Goal: Communication & Community: Share content

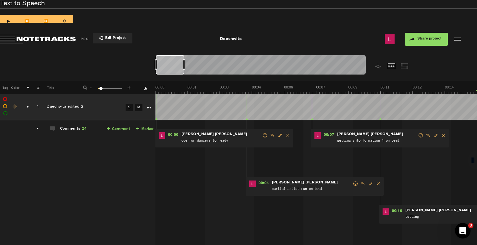
drag, startPoint x: 346, startPoint y: 65, endPoint x: 149, endPoint y: 76, distance: 197.4
click at [149, 75] on nt-zoom-navigation-bar at bounding box center [238, 68] width 477 height 26
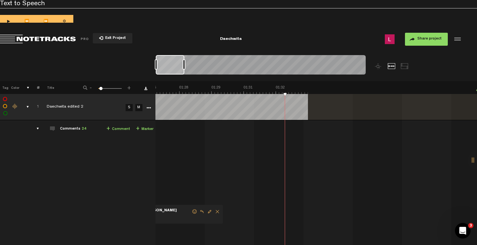
scroll to position [0, 1775]
click at [206, 37] on button "Go to beginning" at bounding box center [206, 38] width 13 height 13
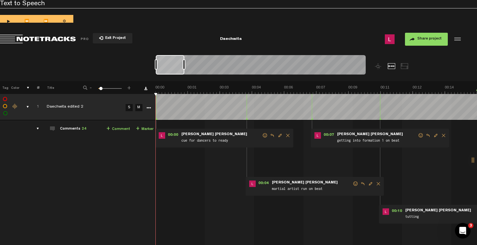
scroll to position [0, 0]
click at [432, 37] on span "Share project" at bounding box center [429, 39] width 24 height 4
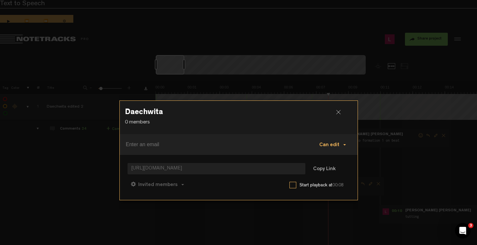
click at [336, 137] on button "Can edit" at bounding box center [333, 145] width 40 height 16
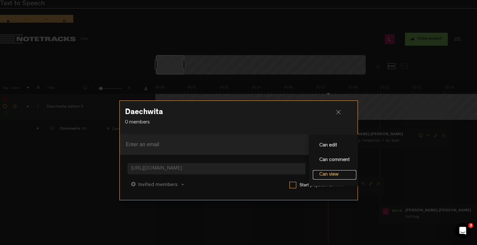
click at [334, 170] on link "Can view" at bounding box center [334, 174] width 43 height 9
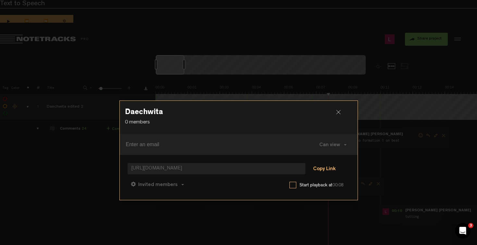
click at [324, 163] on button "Copy Link" at bounding box center [323, 169] width 35 height 13
click at [201, 177] on button "Can comment" at bounding box center [189, 185] width 46 height 16
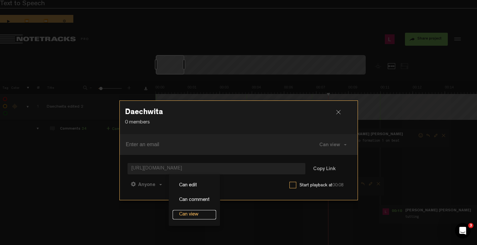
click at [202, 210] on link "Can view" at bounding box center [193, 214] width 43 height 9
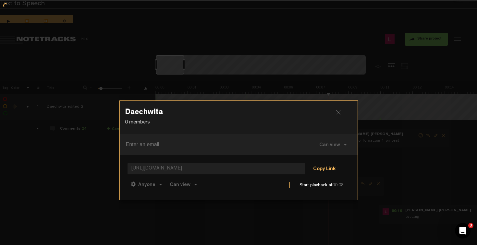
click at [313, 163] on button "Copy Link" at bounding box center [323, 169] width 35 height 13
click at [341, 109] on h3 "Daechwita" at bounding box center [238, 114] width 227 height 10
click at [339, 110] on div at bounding box center [341, 115] width 10 height 10
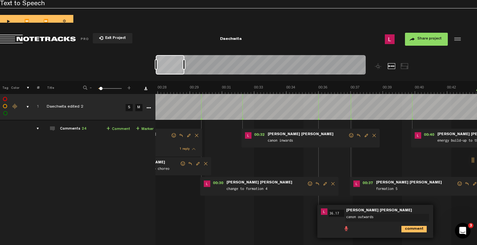
scroll to position [0, 420]
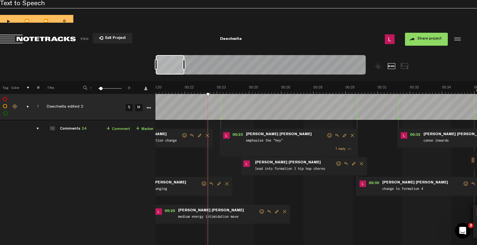
click at [160, 67] on div at bounding box center [170, 64] width 29 height 19
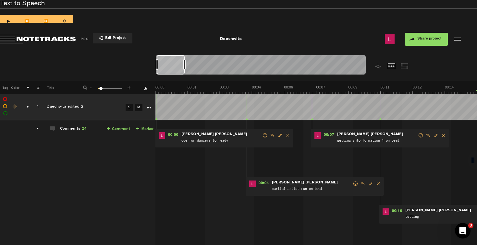
click at [168, 64] on div at bounding box center [171, 64] width 28 height 19
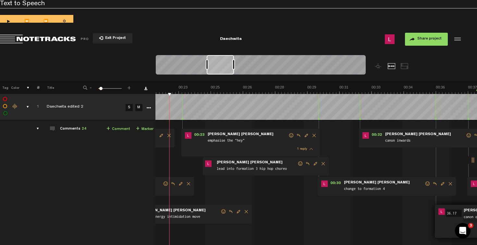
drag, startPoint x: 171, startPoint y: 64, endPoint x: 222, endPoint y: 68, distance: 51.0
click at [222, 68] on div at bounding box center [219, 64] width 27 height 19
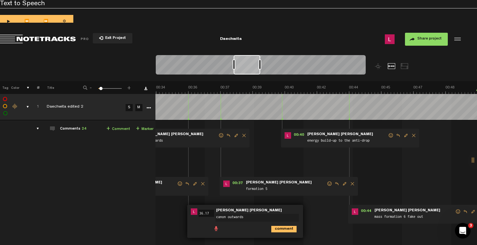
scroll to position [0, 709]
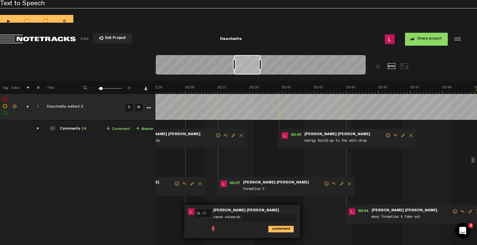
drag, startPoint x: 221, startPoint y: 67, endPoint x: 249, endPoint y: 69, distance: 27.3
click at [249, 69] on div at bounding box center [247, 64] width 27 height 19
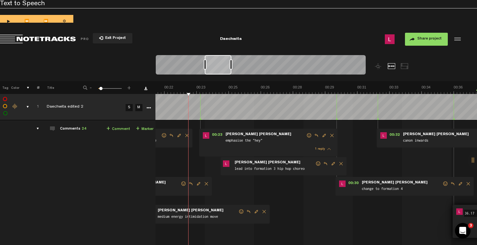
scroll to position [0, 441]
click at [421, 196] on td "1 [PERSON_NAME] edited 2 S M Daechwita edited 2 by [PERSON_NAME] [PERSON_NAME] …" at bounding box center [315, 220] width 321 height 200
click at [350, 182] on span "00:30" at bounding box center [353, 184] width 16 height 6
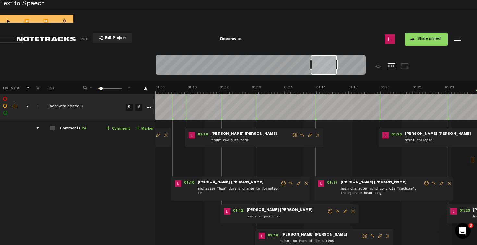
scroll to position [0, 1413]
drag, startPoint x: 386, startPoint y: 203, endPoint x: 357, endPoint y: 203, distance: 28.5
click at [357, 203] on td "1 [PERSON_NAME] edited 2 S M Daechwita edited 2 by [PERSON_NAME] [PERSON_NAME] …" at bounding box center [315, 220] width 321 height 200
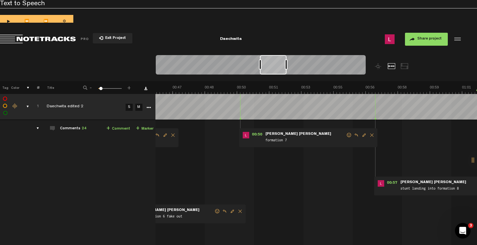
scroll to position [0, 0]
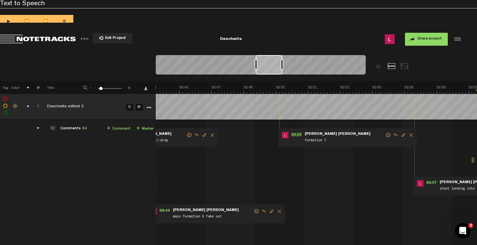
click at [297, 134] on span "00:50" at bounding box center [296, 135] width 16 height 6
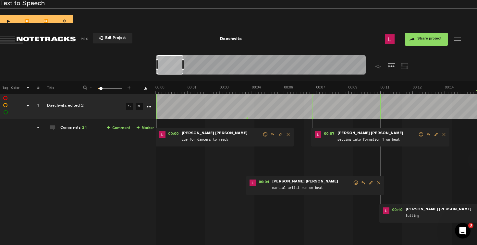
scroll to position [0, 0]
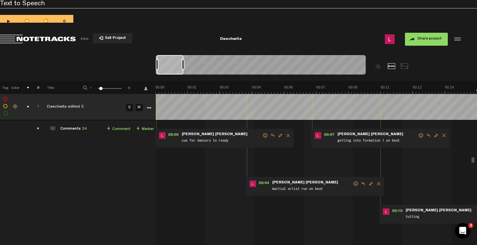
click at [238, 41] on button "1x" at bounding box center [236, 38] width 13 height 13
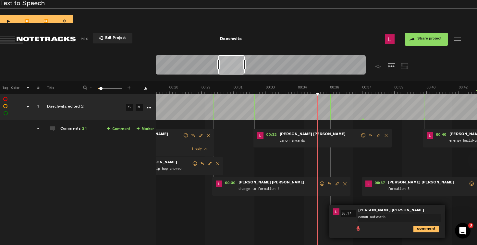
scroll to position [0, 564]
click at [323, 28] on md-toolbar "Exit Project Daechwita Share project Save project" at bounding box center [238, 39] width 477 height 23
click at [208, 34] on button "Go to beginning" at bounding box center [206, 38] width 13 height 13
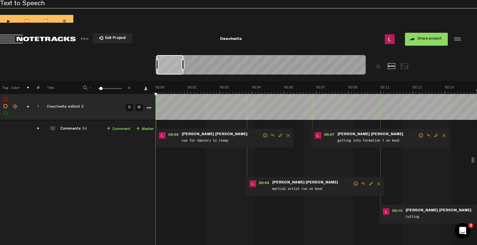
scroll to position [0, 0]
click at [236, 35] on button "1x" at bounding box center [236, 38] width 13 height 13
click at [207, 37] on button "Go to beginning" at bounding box center [206, 38] width 13 height 13
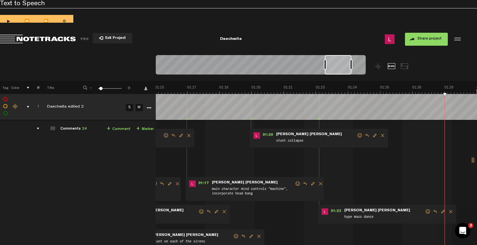
scroll to position [0, 1671]
